Goal: Task Accomplishment & Management: Use online tool/utility

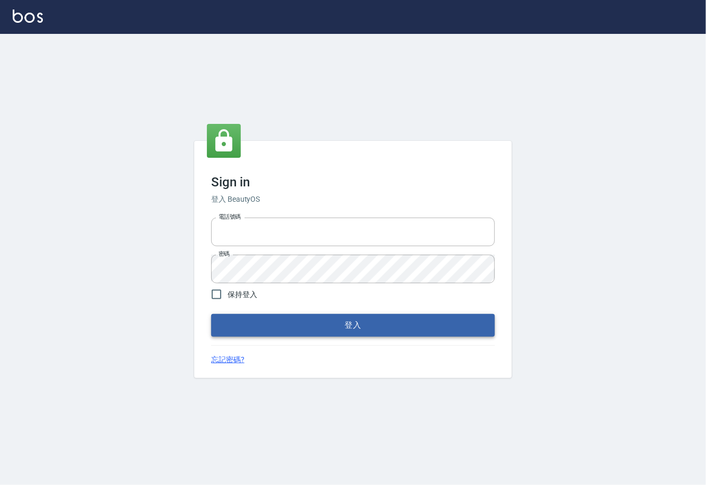
type input "0225929166"
click at [287, 322] on button "登入" at bounding box center [353, 325] width 284 height 22
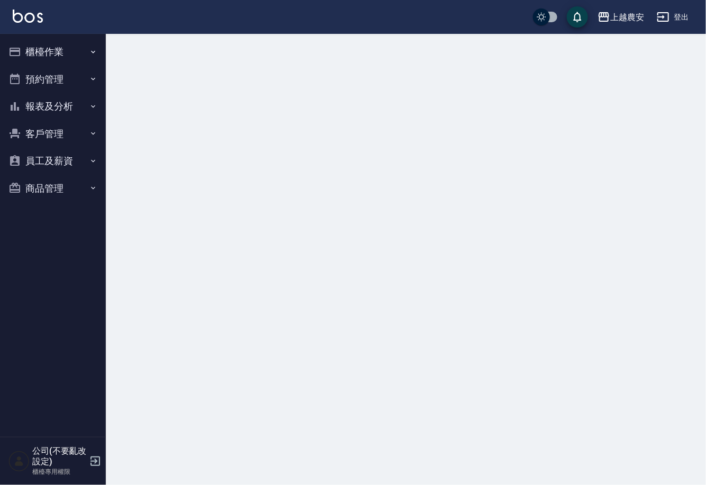
click at [42, 47] on button "櫃檯作業" at bounding box center [52, 52] width 97 height 28
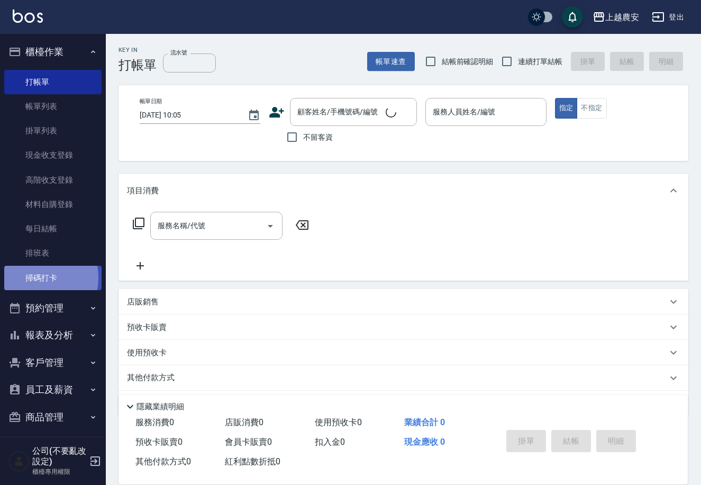
click at [35, 277] on link "掃碼打卡" at bounding box center [52, 278] width 97 height 24
